Goal: Transaction & Acquisition: Purchase product/service

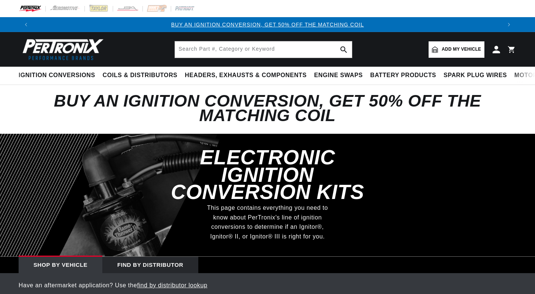
select select "Agricultural"
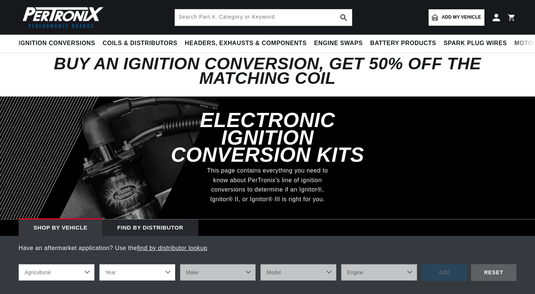
scroll to position [0, 468]
click at [171, 264] on select "Year [DATE] 1965 1964 1960 1959 1958 1957 1939 1938 1937" at bounding box center [137, 272] width 76 height 16
select select "1939"
click at [99, 264] on select "Year [DATE] 1965 1964 1960 1959 1958 1957 1939 1938 1937" at bounding box center [137, 272] width 76 height 16
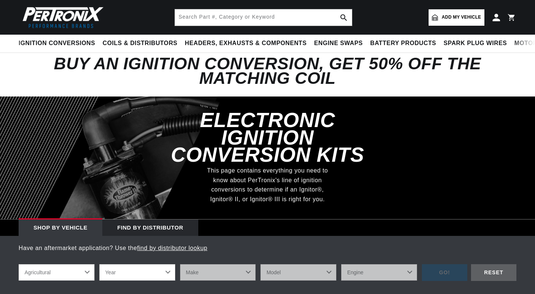
select select "1939"
click at [151, 219] on div "Find by Distributor" at bounding box center [150, 227] width 96 height 16
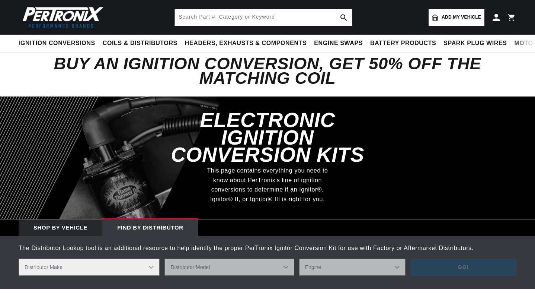
click at [59, 219] on div "Shop by vehicle" at bounding box center [61, 227] width 84 height 16
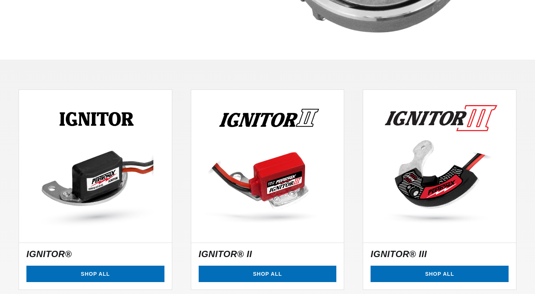
scroll to position [0, 936]
click at [82, 265] on link "SHOP ALL" at bounding box center [95, 273] width 138 height 17
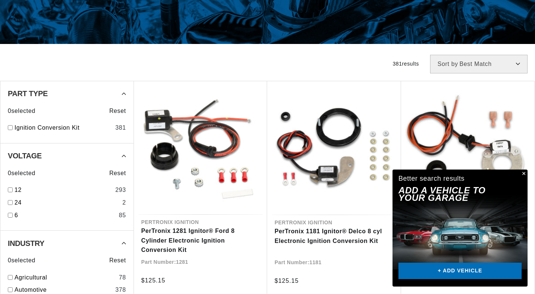
scroll to position [186, 0]
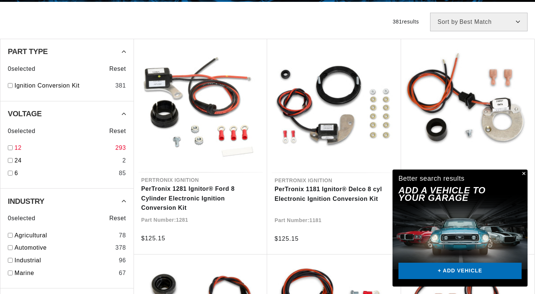
click at [9, 148] on input "checkbox" at bounding box center [10, 147] width 5 height 5
checkbox input "true"
click at [10, 235] on input "checkbox" at bounding box center [10, 235] width 5 height 5
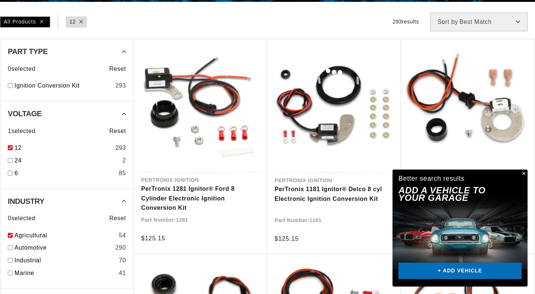
checkbox input "true"
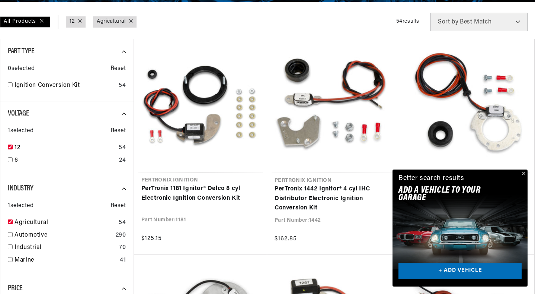
scroll to position [0, 867]
click at [524, 173] on button "Close" at bounding box center [523, 173] width 9 height 9
click at [523, 172] on button "Close" at bounding box center [523, 173] width 9 height 9
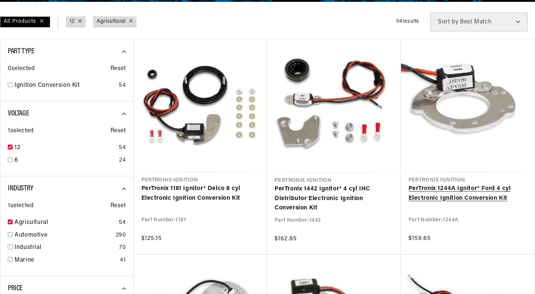
scroll to position [0, 464]
click at [446, 196] on link "PerTronix 1244A Ignitor® Ford 4 cyl Electronic Ignition Conversion Kit" at bounding box center [468, 193] width 119 height 19
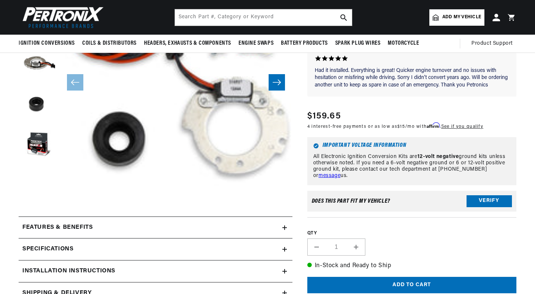
scroll to position [0, 468]
click at [479, 201] on button "Verify" at bounding box center [489, 201] width 45 height 12
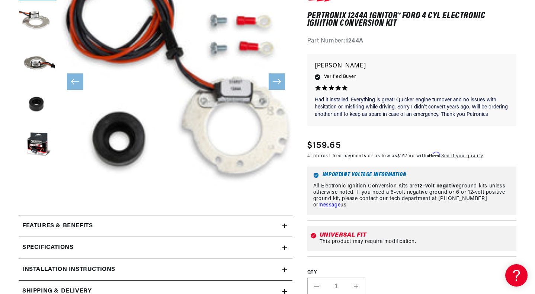
scroll to position [0, 0]
click at [277, 81] on icon "Slide right" at bounding box center [277, 82] width 8 height 6
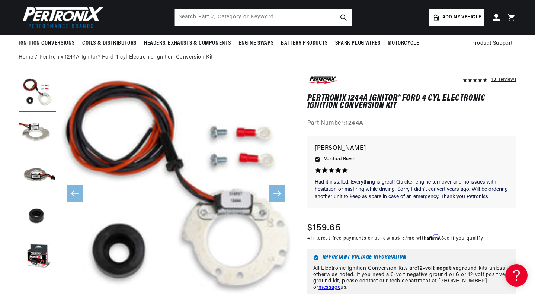
scroll to position [0, 464]
click at [457, 15] on span "Add my vehicle" at bounding box center [461, 17] width 39 height 7
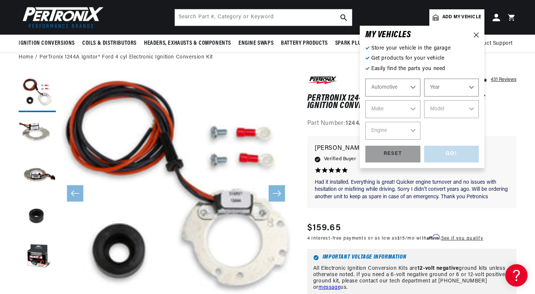
click at [411, 87] on select "Automotive Agricultural Industrial Marine Motorcycle" at bounding box center [392, 88] width 55 height 18
click at [365, 79] on select "Automotive Agricultural Industrial Marine Motorcycle" at bounding box center [392, 88] width 55 height 18
select select "Agricultural"
click at [470, 86] on select "Year 1970 1965 1964 1960 1959 1958 1957 1939 1938 1937" at bounding box center [451, 88] width 55 height 18
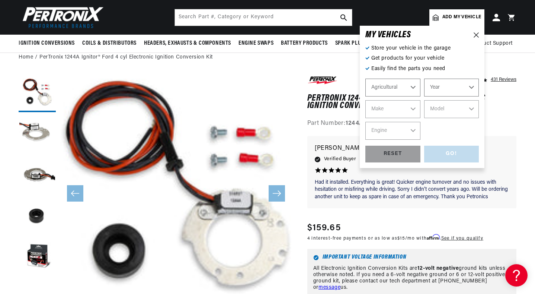
select select "1939"
click at [424, 79] on select "Year 1970 1965 1964 1960 1959 1958 1957 1939 1938 1937" at bounding box center [451, 88] width 55 height 18
select select "1939"
click at [412, 108] on select "Make Ford" at bounding box center [392, 109] width 55 height 18
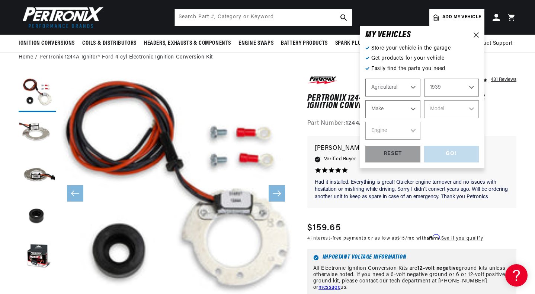
select select "Ford"
click at [365, 100] on select "Make Ford" at bounding box center [392, 109] width 55 height 18
select select "Ford"
click at [471, 108] on select "Model 2N 9N" at bounding box center [451, 109] width 55 height 18
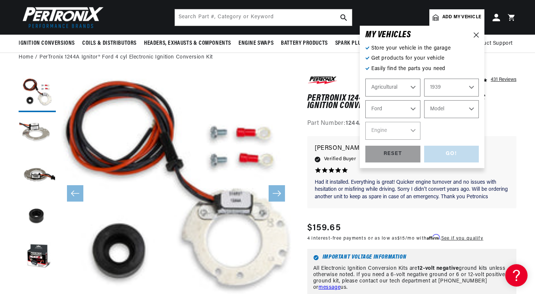
select select "9N"
click at [424, 100] on select "Model 2N 9N" at bounding box center [451, 109] width 55 height 18
click at [411, 130] on select "Engine" at bounding box center [392, 131] width 55 height 18
select select "9N"
click at [474, 85] on select "1970 1965 1964 1960 1959 1958 1957 1939 1938 1937" at bounding box center [451, 88] width 55 height 18
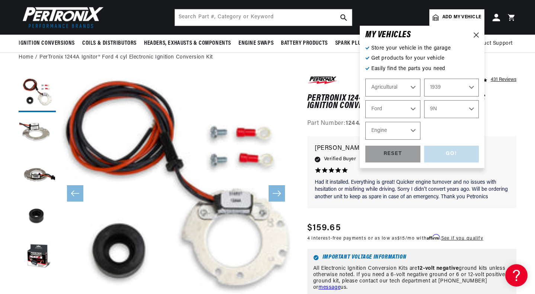
scroll to position [0, 929]
click at [424, 79] on select "1970 1965 1964 1960 1959 1958 1957 1939 1938 1937" at bounding box center [451, 88] width 55 height 18
click at [472, 108] on select "2N 9N" at bounding box center [451, 109] width 55 height 18
select select "1957"
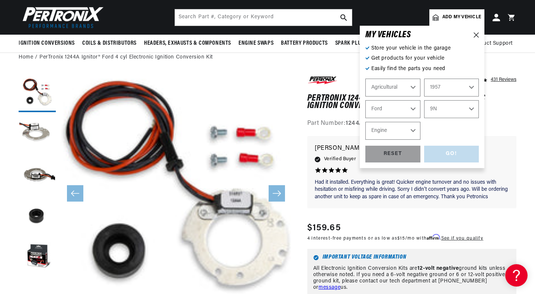
select select "Make"
select select "Model"
click at [414, 108] on select "Make John Bean" at bounding box center [392, 109] width 55 height 18
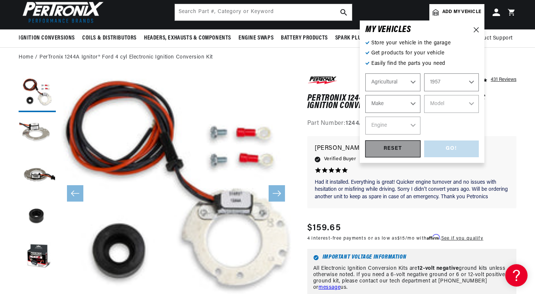
scroll to position [74, 0]
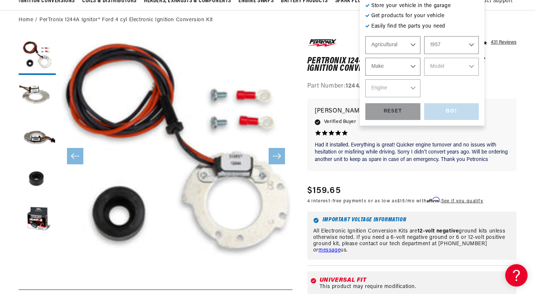
click at [470, 43] on select "1970 1965 1964 1960 1959 1958 1957 1939 1938 1937" at bounding box center [451, 45] width 55 height 18
click at [424, 36] on select "1970 1965 1964 1960 1959 1958 1957 1939 1938 1937" at bounding box center [451, 45] width 55 height 18
select select "1939"
click at [413, 65] on select "Make Ford" at bounding box center [392, 67] width 55 height 18
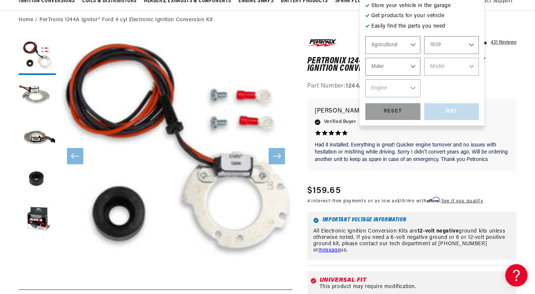
select select "Ford"
click at [365, 58] on select "Make Ford" at bounding box center [392, 67] width 55 height 18
select select "Ford"
click at [470, 64] on select "Model 2N 9N" at bounding box center [451, 67] width 55 height 18
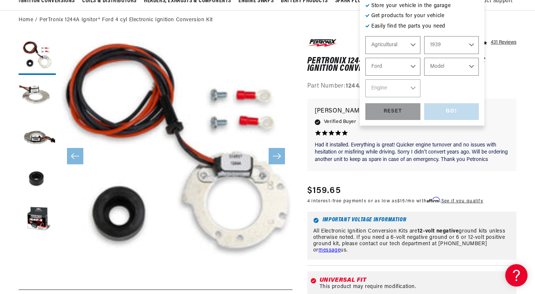
select select "9N"
click at [424, 58] on select "Model 2N 9N" at bounding box center [451, 67] width 55 height 18
select select "9N"
click at [414, 88] on select "Engine 4" at bounding box center [392, 88] width 55 height 18
click at [413, 86] on select "Engine 4" at bounding box center [393, 88] width 55 height 18
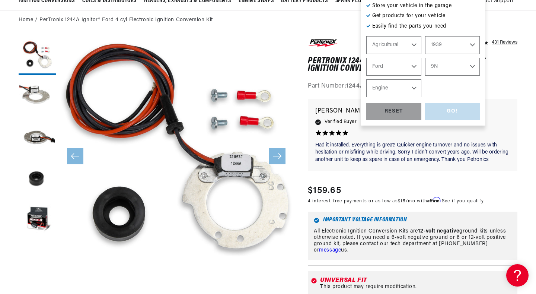
select select "4"
click at [366, 79] on select "Engine 4" at bounding box center [393, 88] width 55 height 18
select select "4"
click at [451, 112] on div "GO!" at bounding box center [451, 111] width 55 height 17
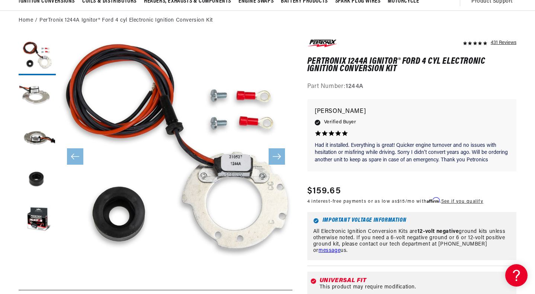
scroll to position [0, 0]
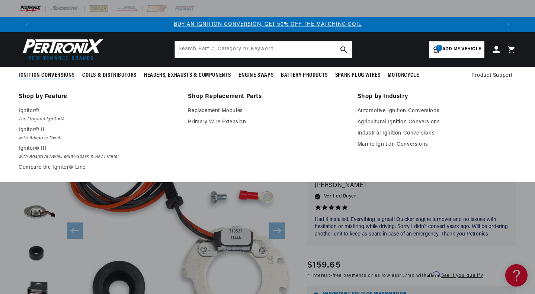
click at [50, 77] on span "Ignition Conversions" at bounding box center [47, 75] width 56 height 8
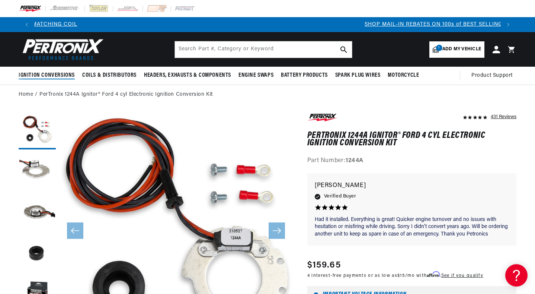
scroll to position [0, 464]
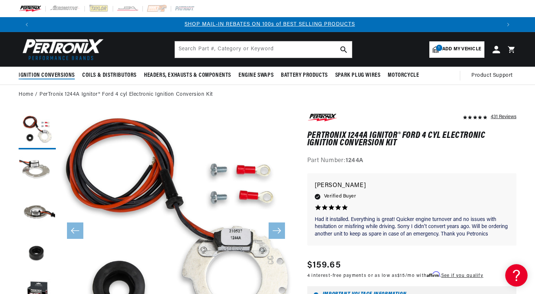
click at [51, 76] on span "Ignition Conversions" at bounding box center [47, 75] width 56 height 8
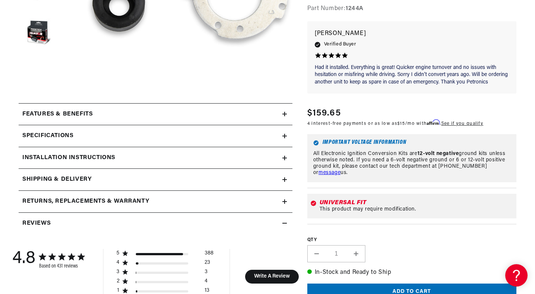
scroll to position [0, 0]
click at [285, 136] on icon at bounding box center [284, 136] width 4 height 0
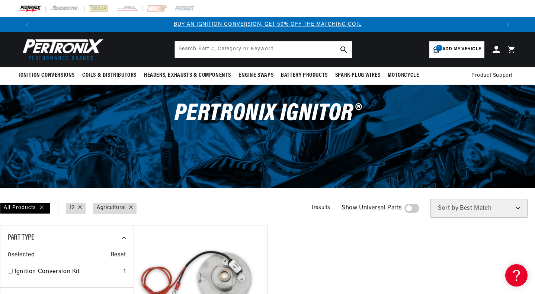
click at [448, 48] on span "Add my vehicle" at bounding box center [461, 49] width 39 height 7
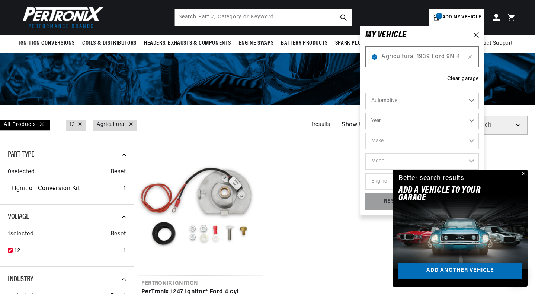
scroll to position [74, 0]
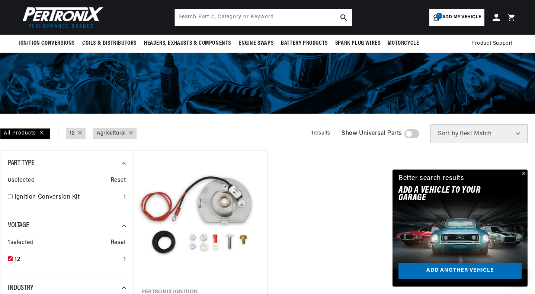
click at [523, 172] on button "Close" at bounding box center [523, 173] width 9 height 9
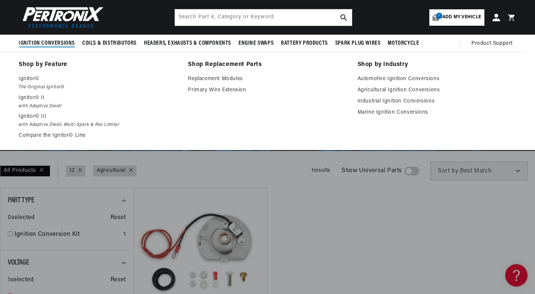
scroll to position [0, 0]
click at [38, 41] on span "Ignition Conversions" at bounding box center [47, 43] width 56 height 8
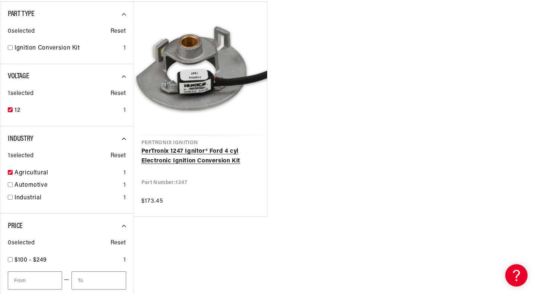
scroll to position [0, 929]
click at [186, 156] on link "PerTronix 1247 Ignitor® Ford 4 cyl Electronic Ignition Conversion Kit" at bounding box center [200, 156] width 119 height 19
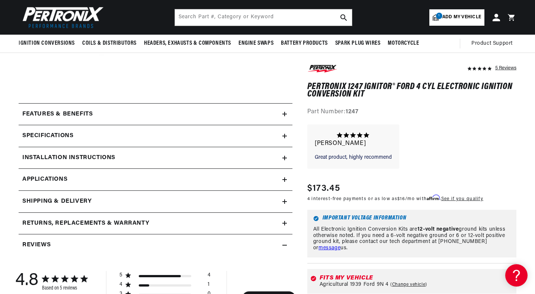
click at [73, 201] on h2 "Shipping & Delivery" at bounding box center [56, 201] width 69 height 10
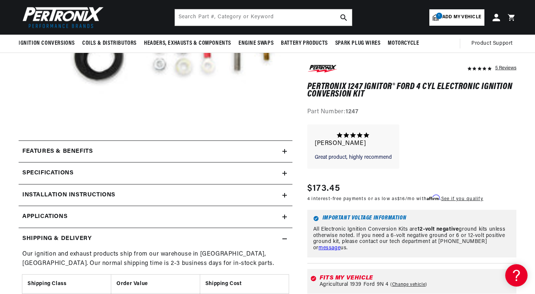
click at [100, 193] on h2 "Installation instructions" at bounding box center [68, 195] width 93 height 10
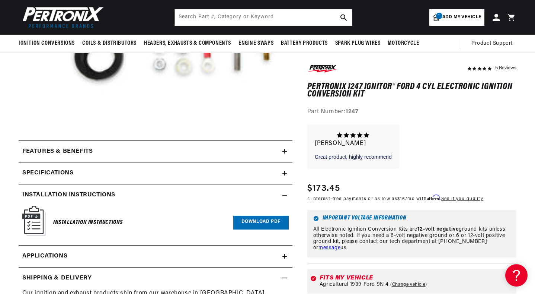
click at [265, 221] on link "Download PDF" at bounding box center [260, 222] width 55 height 14
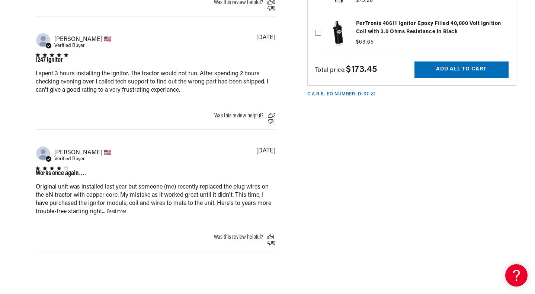
click at [118, 214] on link "Read more" at bounding box center [116, 212] width 19 height 6
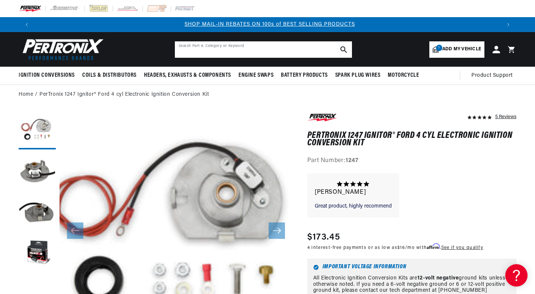
click at [214, 50] on input "text" at bounding box center [263, 49] width 177 height 16
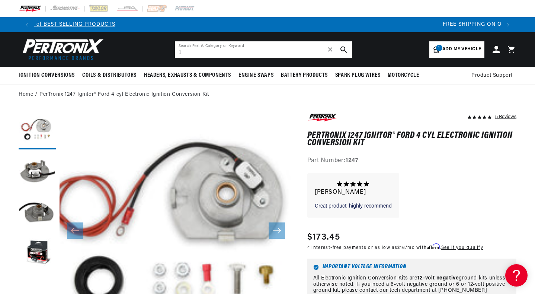
scroll to position [0, 929]
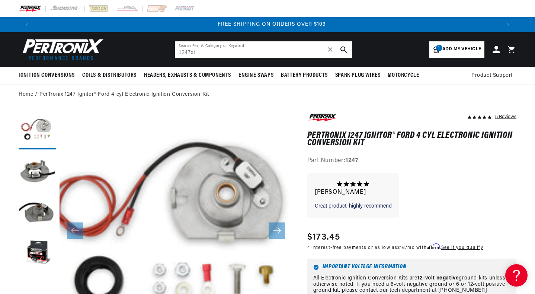
type input "1247xt"
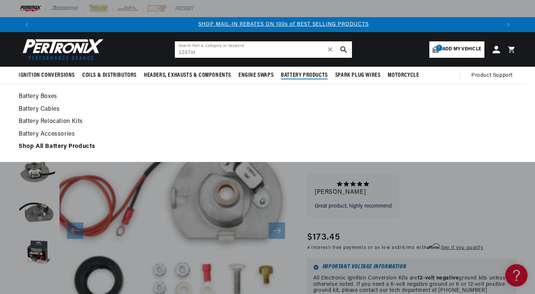
scroll to position [0, 464]
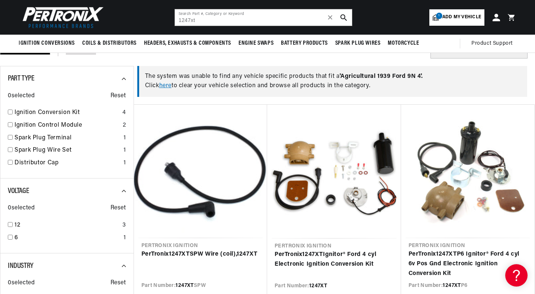
scroll to position [0, 929]
click at [198, 18] on input "1247xt" at bounding box center [263, 17] width 177 height 16
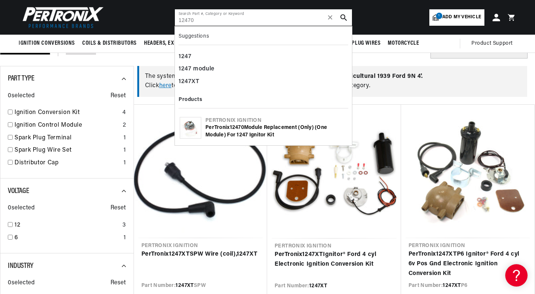
scroll to position [0, 0]
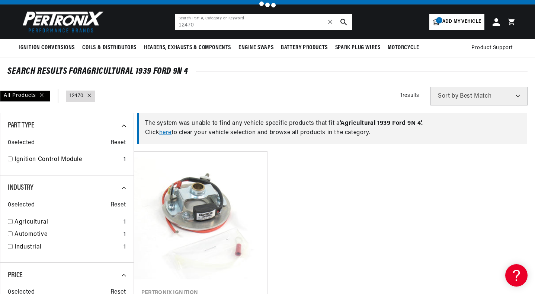
scroll to position [74, 0]
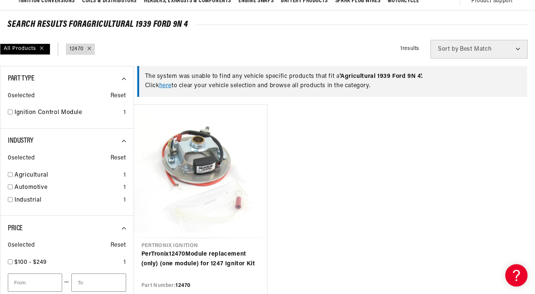
type input "1247xt"
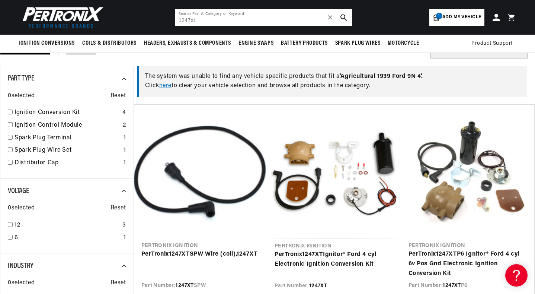
scroll to position [0, 929]
drag, startPoint x: 259, startPoint y: 5, endPoint x: 273, endPoint y: 7, distance: 14.7
click at [268, 3] on header "BETTER SEARCH RESULTS Add your vehicle's year, make, and model to find parts be…" at bounding box center [267, 17] width 535 height 35
